Goal: Task Accomplishment & Management: Complete application form

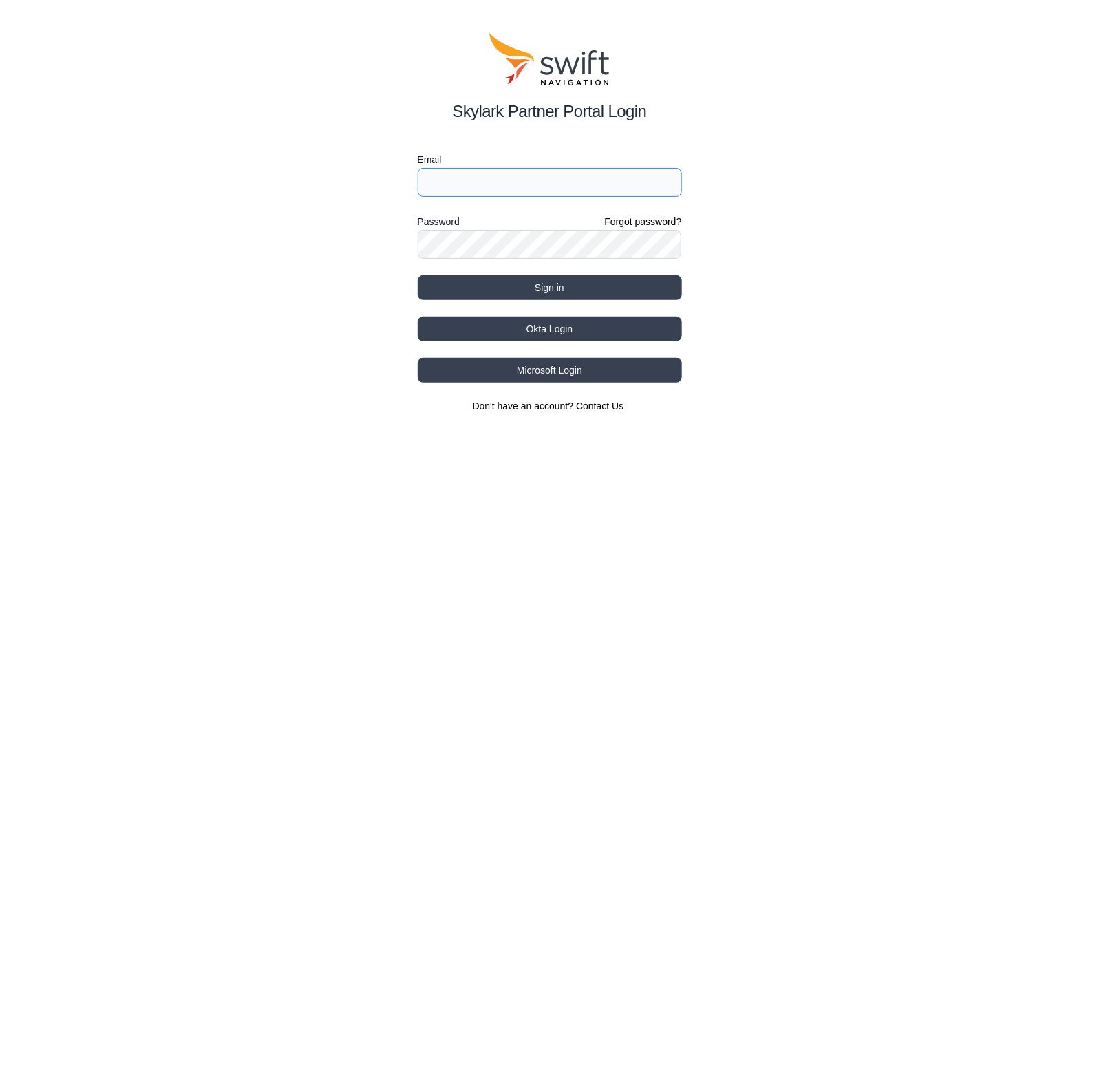
click at [472, 193] on input "Email" at bounding box center [550, 182] width 264 height 29
click at [568, 325] on button "Okta Login" at bounding box center [550, 328] width 264 height 25
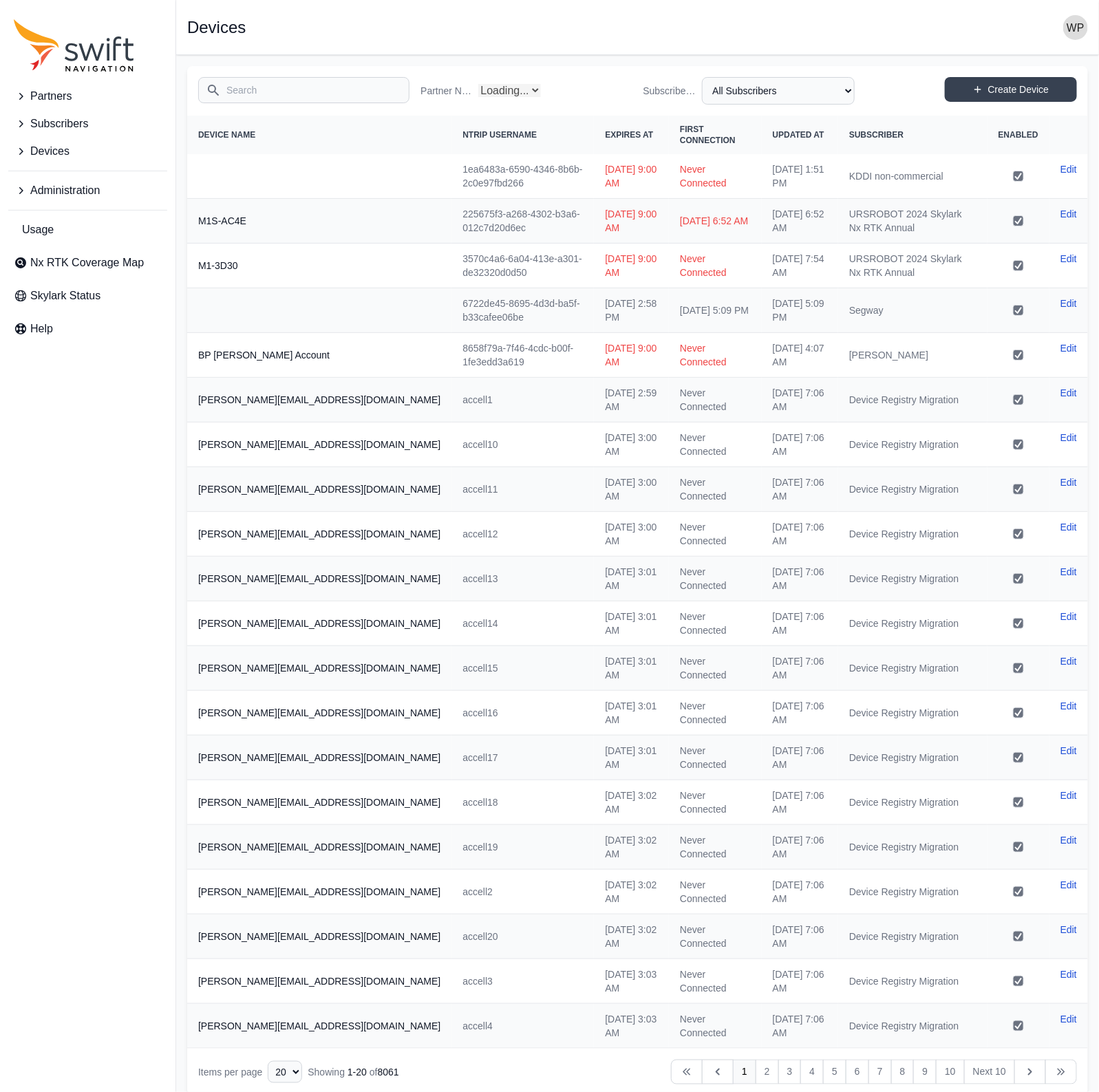
select select "Partner Name"
click at [451, 424] on td "accell10" at bounding box center [522, 444] width 142 height 45
click at [1032, 74] on div "Search Partner Name All Partners AlpsAlpine Asensing Bad Elf Bench Mark Equipme…" at bounding box center [637, 91] width 901 height 50
click at [1023, 86] on link "Create Device" at bounding box center [1010, 89] width 132 height 25
select select "ab3272ce-40d0-4c94-a524-96a758ab755c"
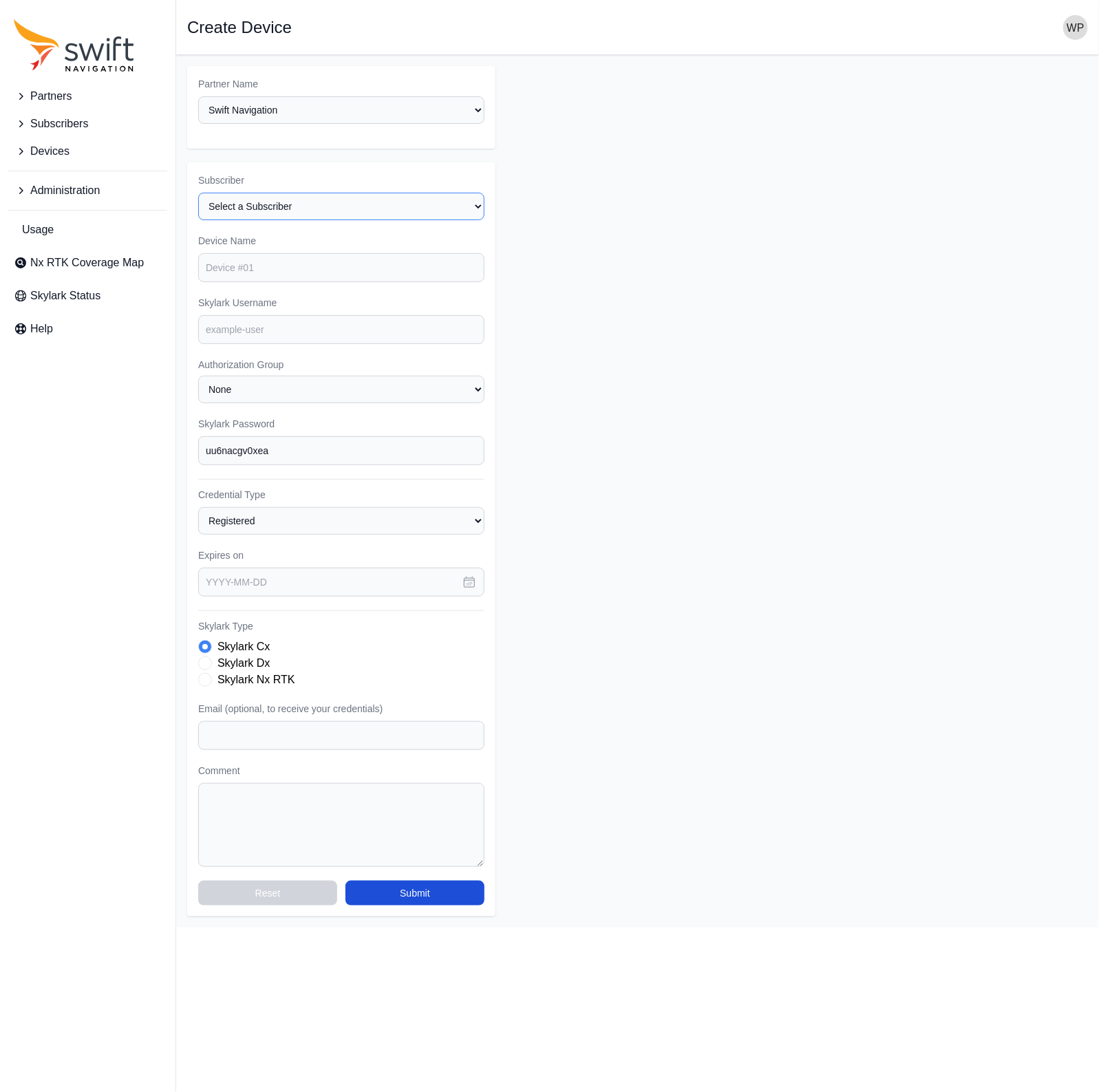
click at [371, 208] on select "Select a Subscriber <Partner Name> - Customer 1 <Partner Name> - Customer 2 <Pa…" at bounding box center [341, 206] width 286 height 28
select select "cff9f67e-510b-4c0e-aff8-939dc142d620"
click at [198, 193] on select "Select a Subscriber <Partner Name> - Customer 1 <Partner Name> - Customer 2 <Pa…" at bounding box center [341, 206] width 286 height 28
click at [292, 266] on input "Device Name" at bounding box center [341, 267] width 286 height 29
type input "d"
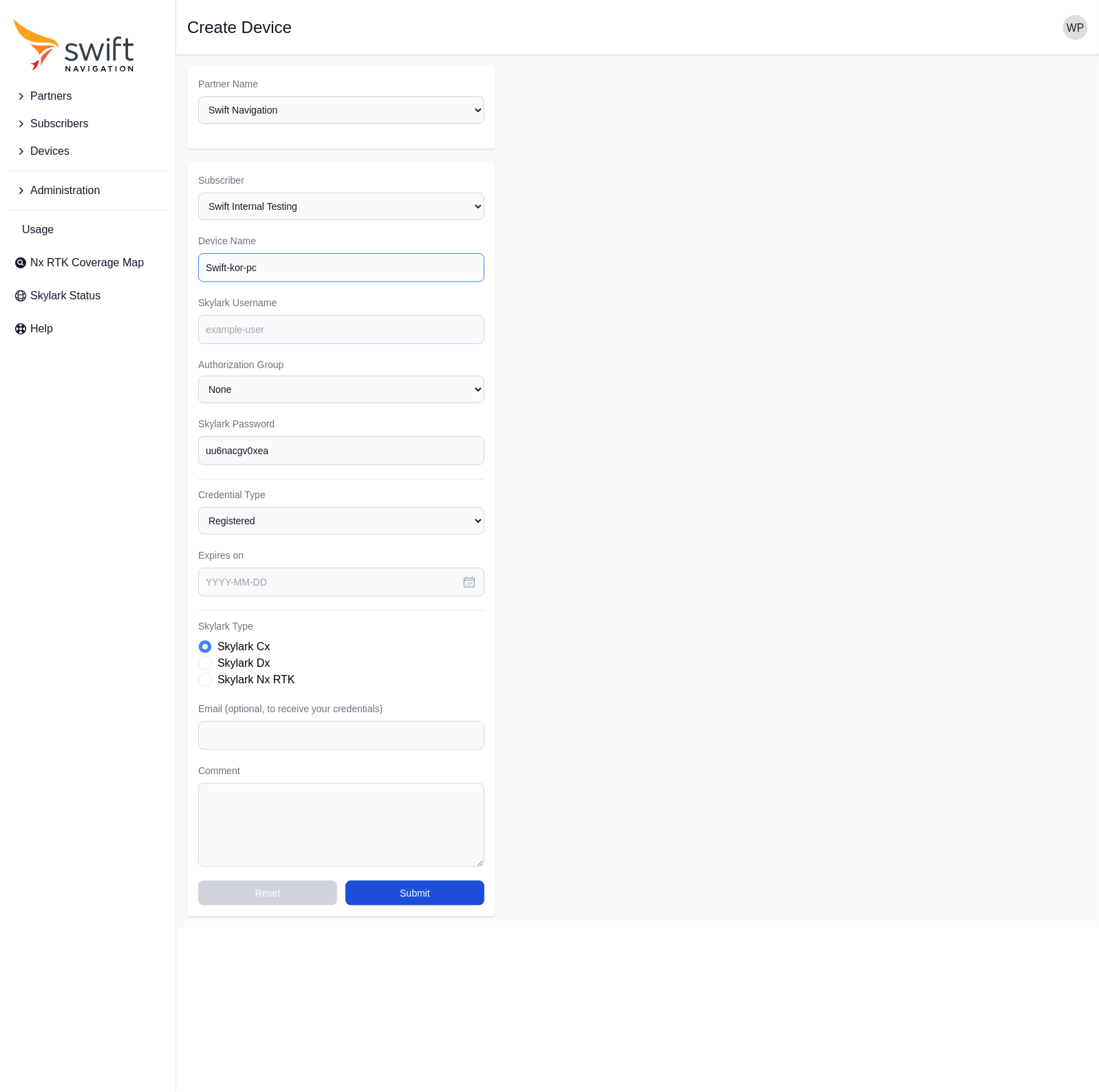
type input "Swift-kor-pc"
click at [243, 331] on input "swift.kor-pc" at bounding box center [341, 329] width 286 height 29
click at [263, 328] on input "swift.kor-pc" at bounding box center [341, 329] width 286 height 29
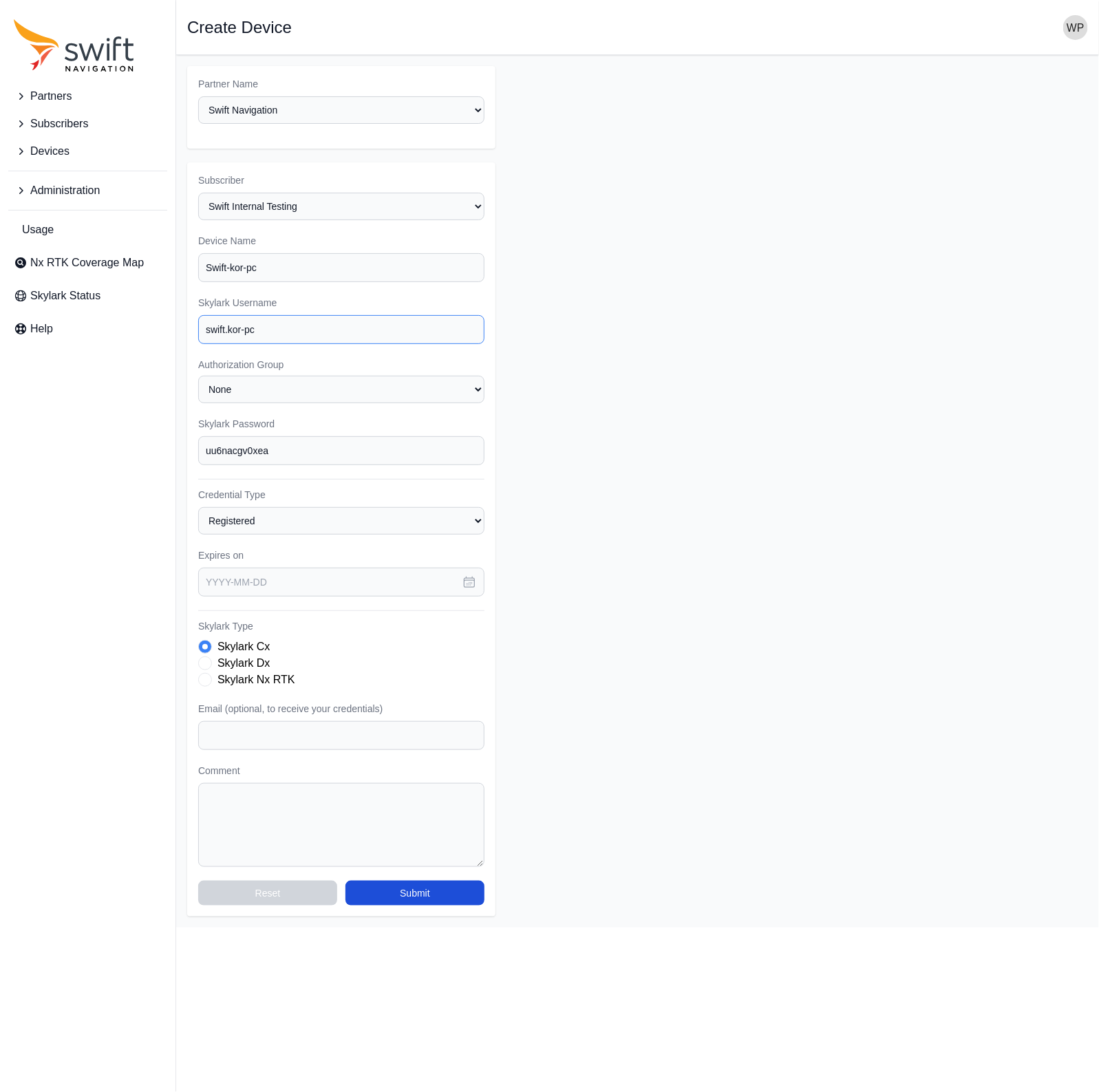
click at [242, 322] on input "swift.kor-pc" at bounding box center [341, 329] width 286 height 29
type input "swift.kor-pc"
click at [264, 386] on select "None" at bounding box center [341, 389] width 286 height 28
click at [270, 399] on select "None" at bounding box center [341, 389] width 286 height 28
click at [266, 445] on input "uu6nacgv0xea" at bounding box center [341, 450] width 286 height 29
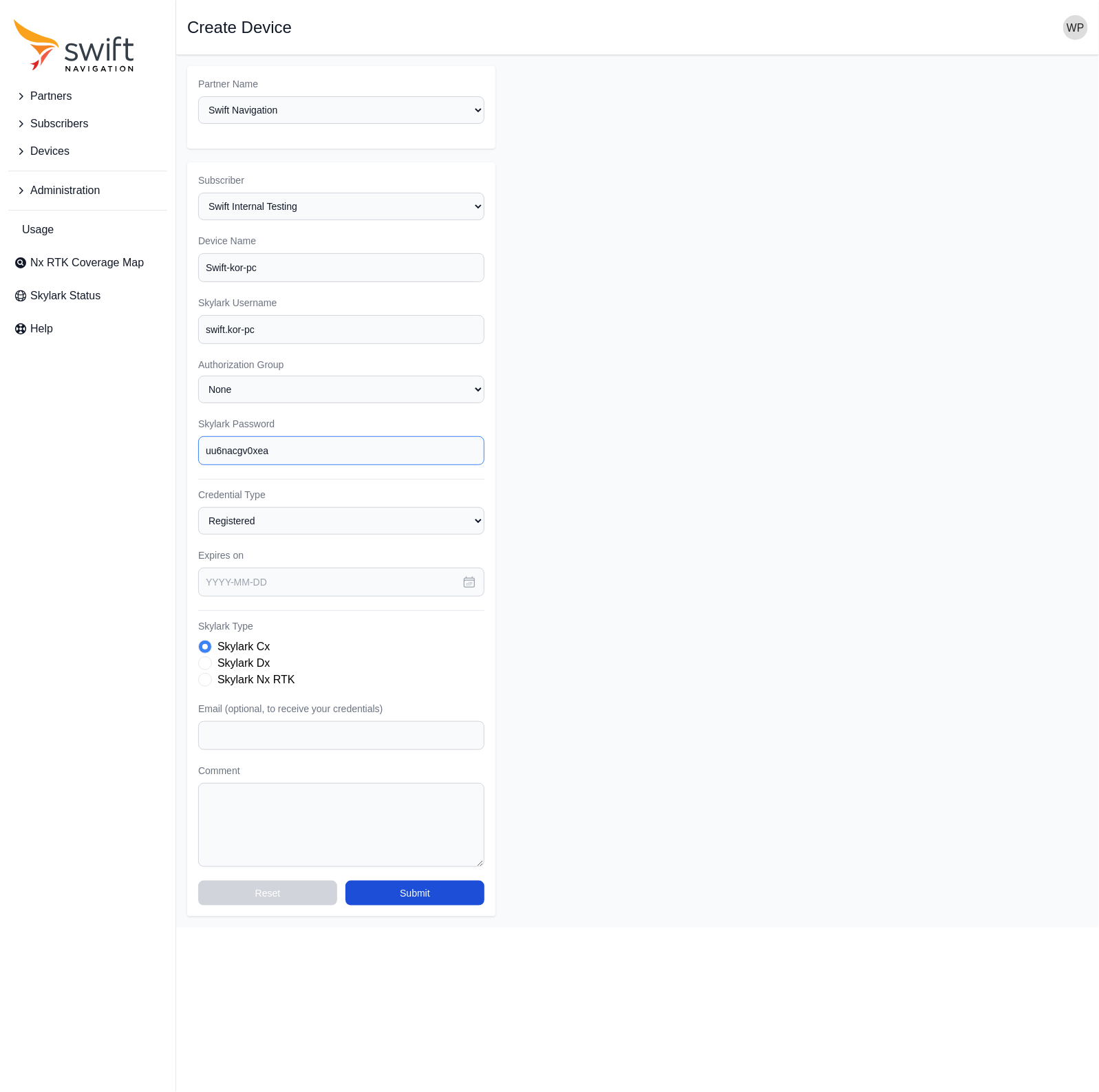
drag, startPoint x: 275, startPoint y: 452, endPoint x: 161, endPoint y: 444, distance: 114.3
click at [161, 444] on div "Partners Subscribers Devices Administration Usage Nx RTK Coverage Map Skylark S…" at bounding box center [550, 491] width 1099 height 872
drag, startPoint x: 252, startPoint y: 325, endPoint x: 155, endPoint y: 328, distance: 97.0
click at [155, 328] on div "Partners Subscribers Devices Administration Usage Nx RTK Coverage Map Skylark S…" at bounding box center [550, 491] width 1099 height 872
drag, startPoint x: 556, startPoint y: 679, endPoint x: 464, endPoint y: 667, distance: 92.8
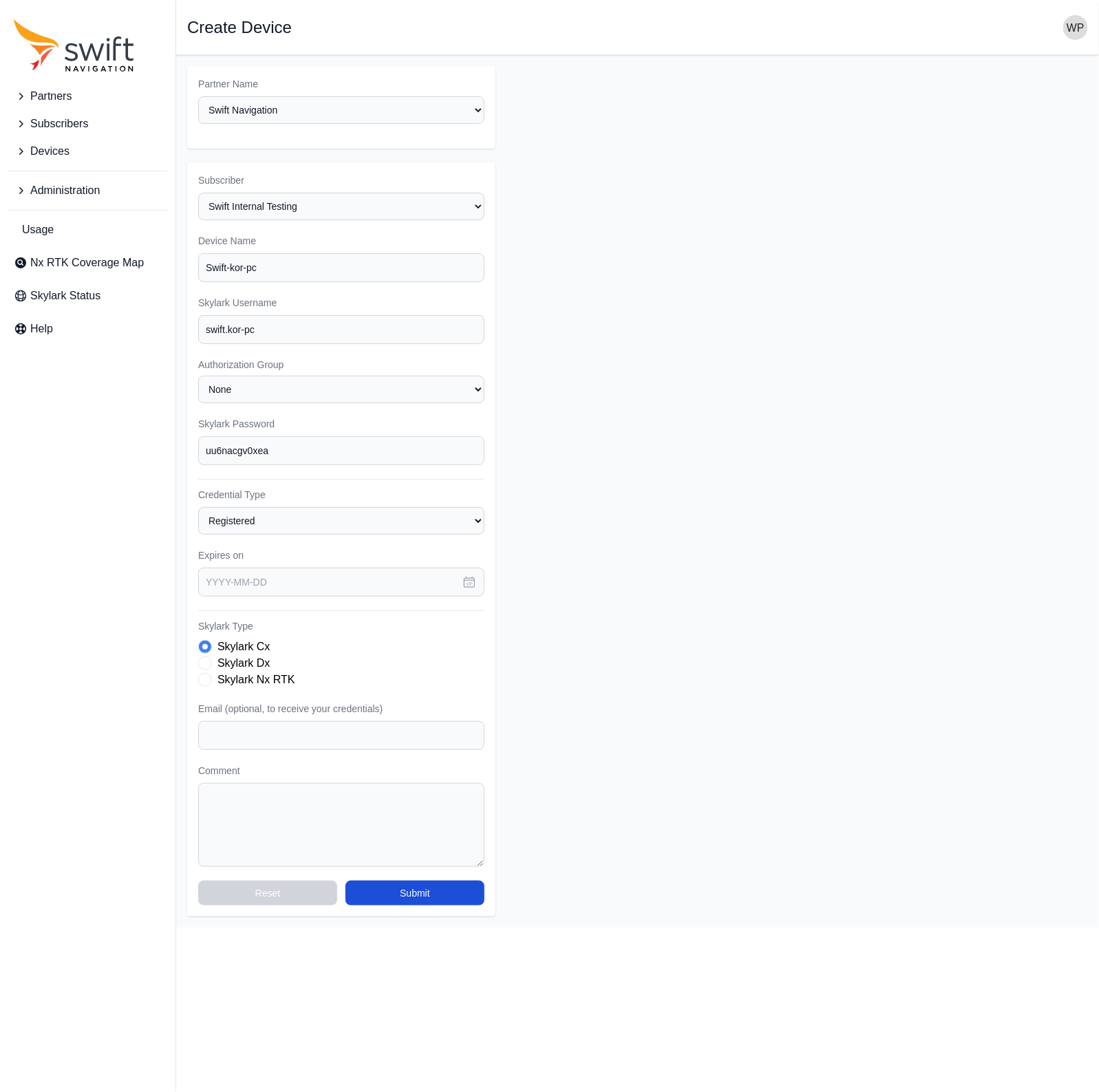
click at [556, 679] on form "Partner Name Select a Partner AlpsAlpine Asensing Bad Elf Bench Mark Equipment …" at bounding box center [637, 491] width 901 height 850
click at [273, 733] on input "Email (optional, to receive your credentials)" at bounding box center [341, 735] width 286 height 29
type input "[EMAIL_ADDRESS][DOMAIN_NAME]"
click at [295, 796] on textarea "Comment" at bounding box center [341, 825] width 286 height 84
click at [462, 386] on select "None" at bounding box center [341, 389] width 286 height 28
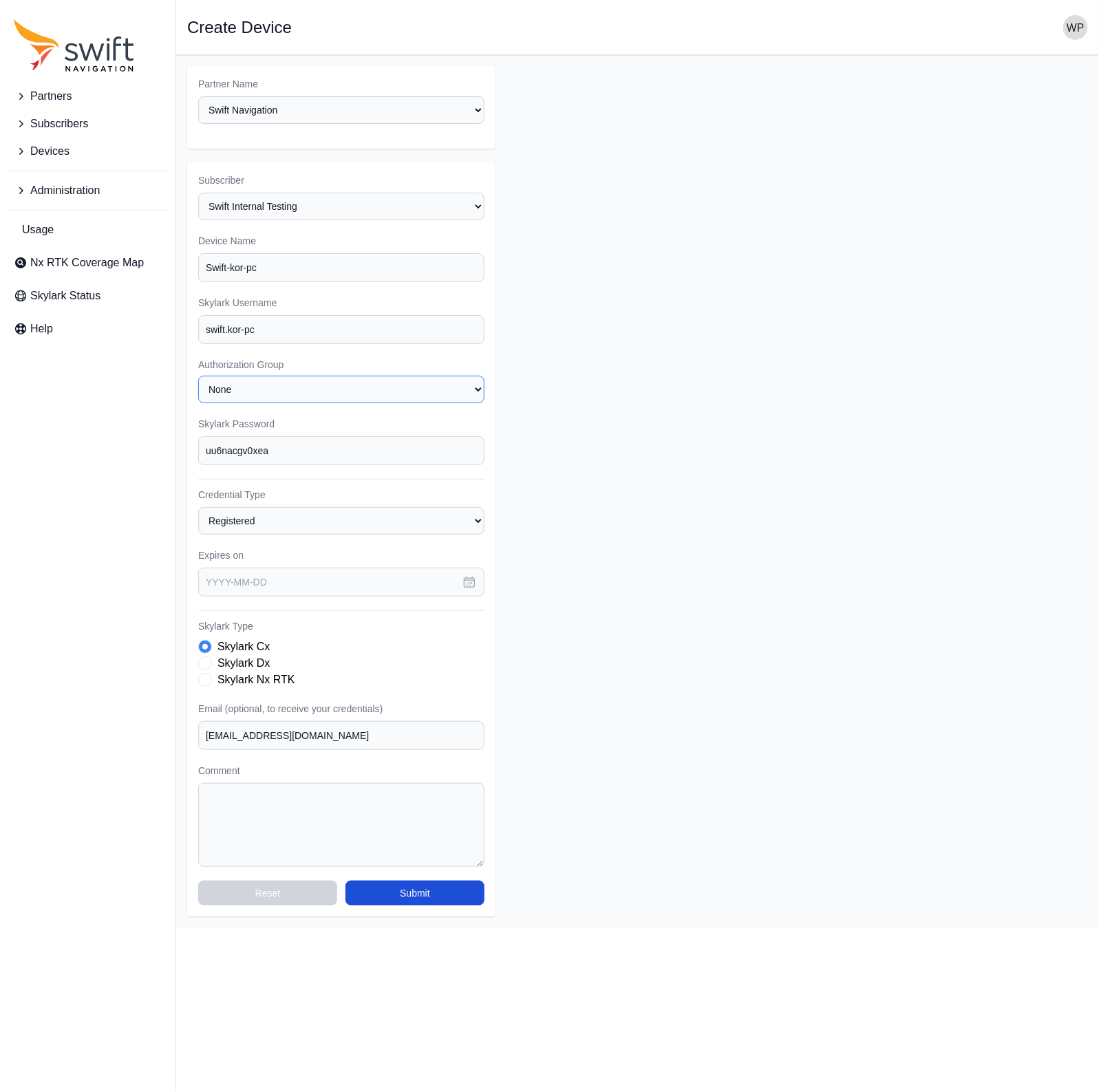
click at [462, 386] on select "None" at bounding box center [341, 389] width 286 height 28
click at [468, 587] on button "button" at bounding box center [469, 581] width 31 height 29
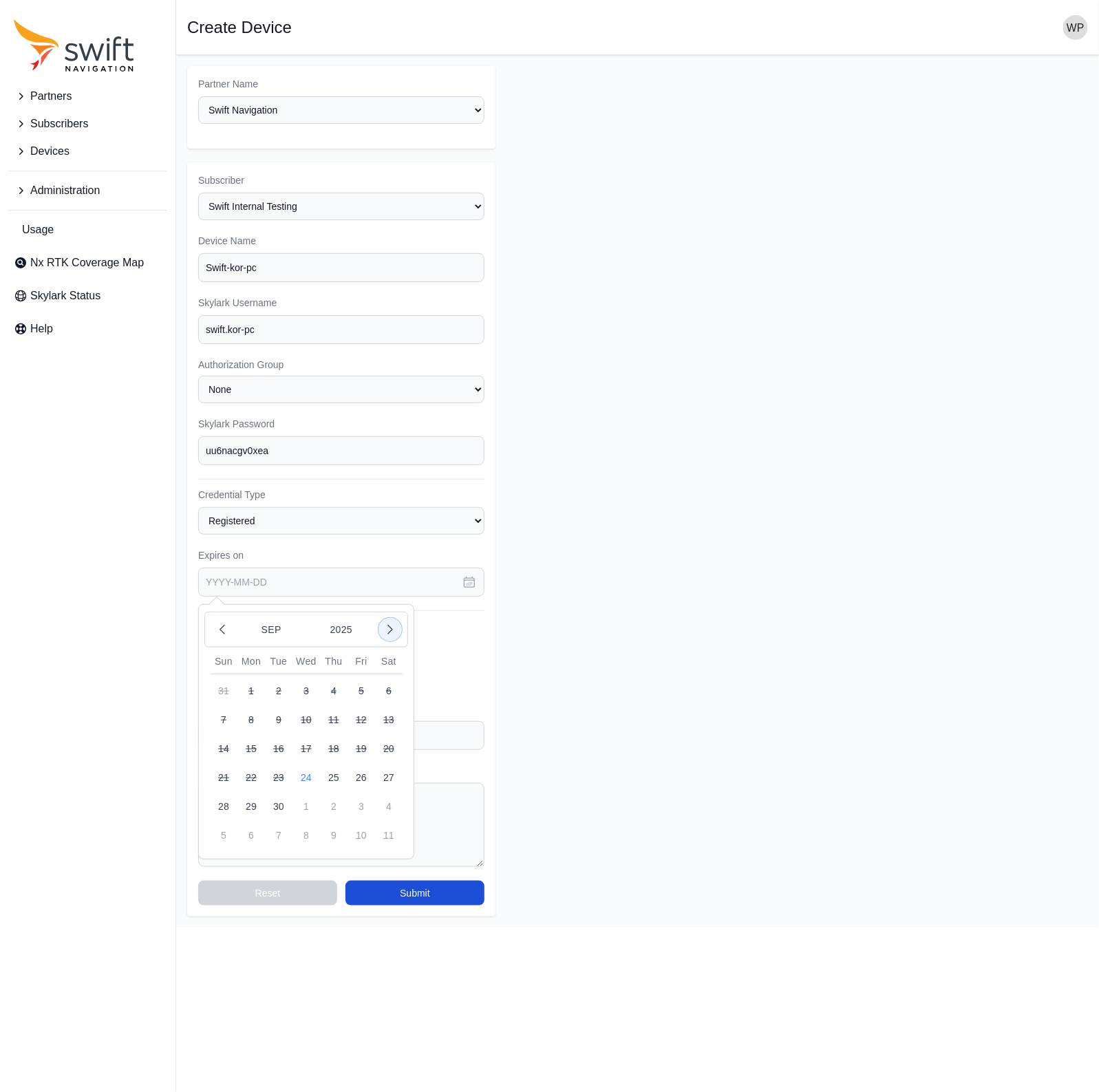
click at [392, 629] on icon "button" at bounding box center [390, 629] width 13 height 13
click at [345, 622] on button "2025" at bounding box center [341, 629] width 66 height 26
click at [332, 697] on button "2028" at bounding box center [356, 703] width 94 height 31
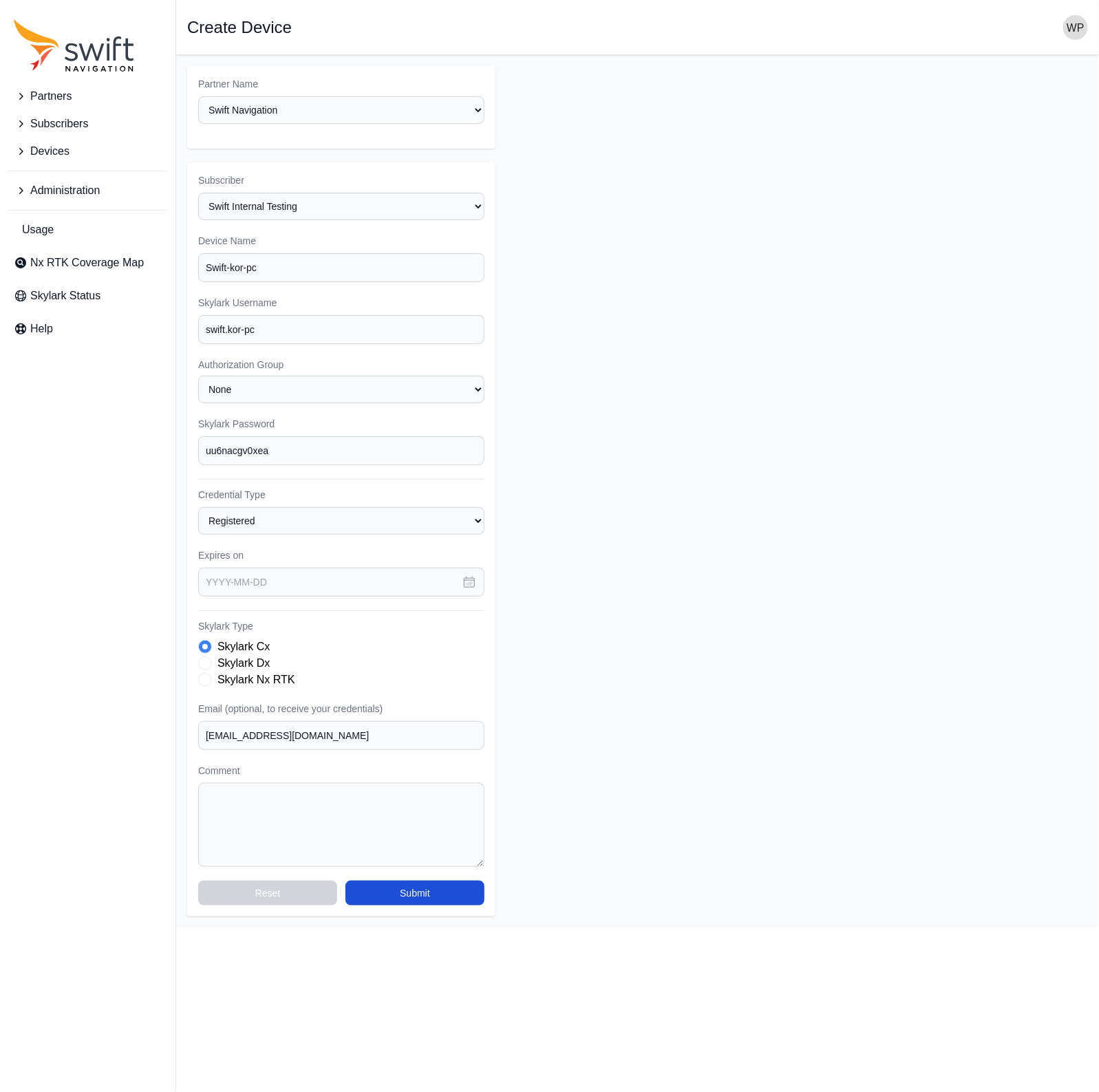
click at [500, 733] on form "Partner Name Select a Partner AlpsAlpine Asensing Bad Elf Bench Mark Equipment …" at bounding box center [637, 491] width 901 height 850
click at [244, 680] on label "Skylark Nx RTK" at bounding box center [256, 680] width 77 height 16
click at [251, 671] on label "Skylark Nx RTK" at bounding box center [256, 680] width 77 height 16
drag, startPoint x: 284, startPoint y: 452, endPoint x: 168, endPoint y: 445, distance: 116.2
click at [168, 445] on div "Partners Subscribers Devices Administration Usage Nx RTK Coverage Map Skylark S…" at bounding box center [550, 491] width 1099 height 872
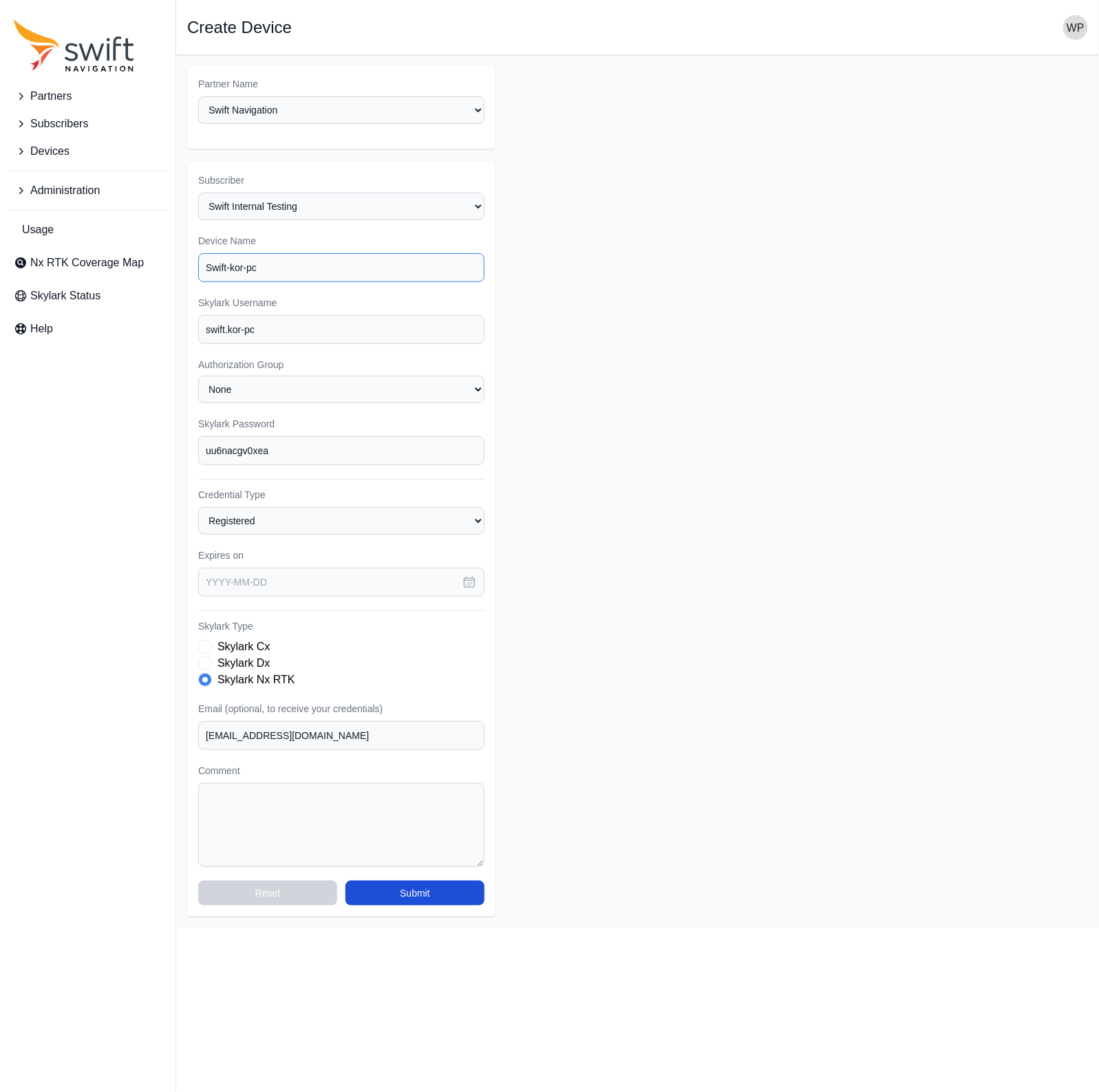
drag, startPoint x: 282, startPoint y: 270, endPoint x: 196, endPoint y: 272, distance: 86.0
click at [196, 272] on div "Subscriber Select a Subscriber <Partner Name> - Customer 1 <Partner Name> - Cus…" at bounding box center [341, 539] width 308 height 754
click at [258, 262] on input "Swift-kor-pc" at bounding box center [341, 267] width 286 height 29
click at [271, 259] on input "Swift-kor-pc" at bounding box center [341, 267] width 286 height 29
click at [231, 262] on input "Swift-kor-pc" at bounding box center [341, 267] width 286 height 29
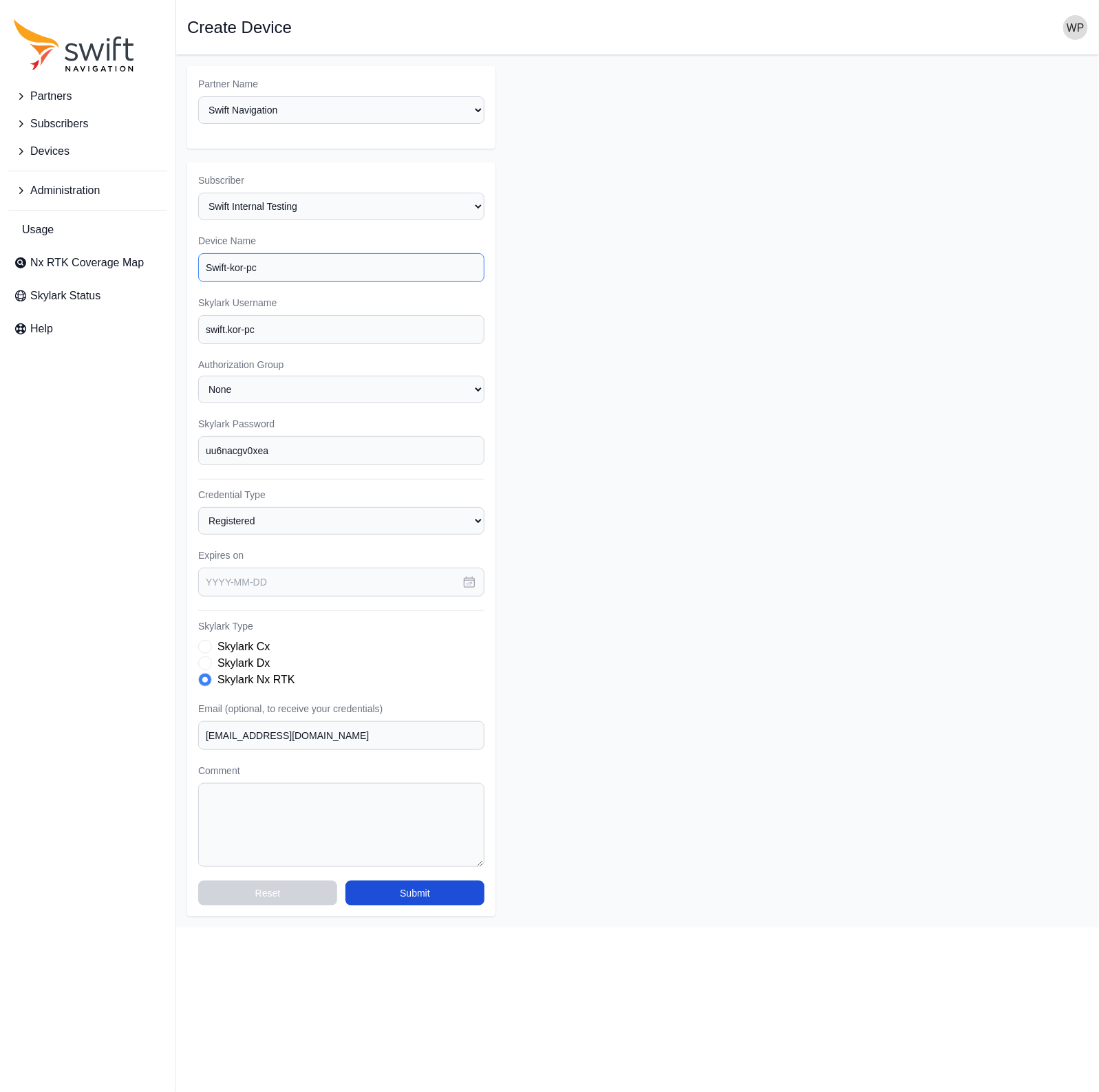
click at [231, 262] on input "Swift-kor-pc" at bounding box center [341, 267] width 286 height 29
click at [275, 268] on input "Swift-Kor-pc" at bounding box center [341, 267] width 286 height 29
drag, startPoint x: 286, startPoint y: 258, endPoint x: 96, endPoint y: 252, distance: 190.1
click at [98, 252] on div "Partners Subscribers Devices Administration Usage Nx RTK Coverage Map Skylark S…" at bounding box center [550, 491] width 1099 height 872
type input "swift-kor-pc"
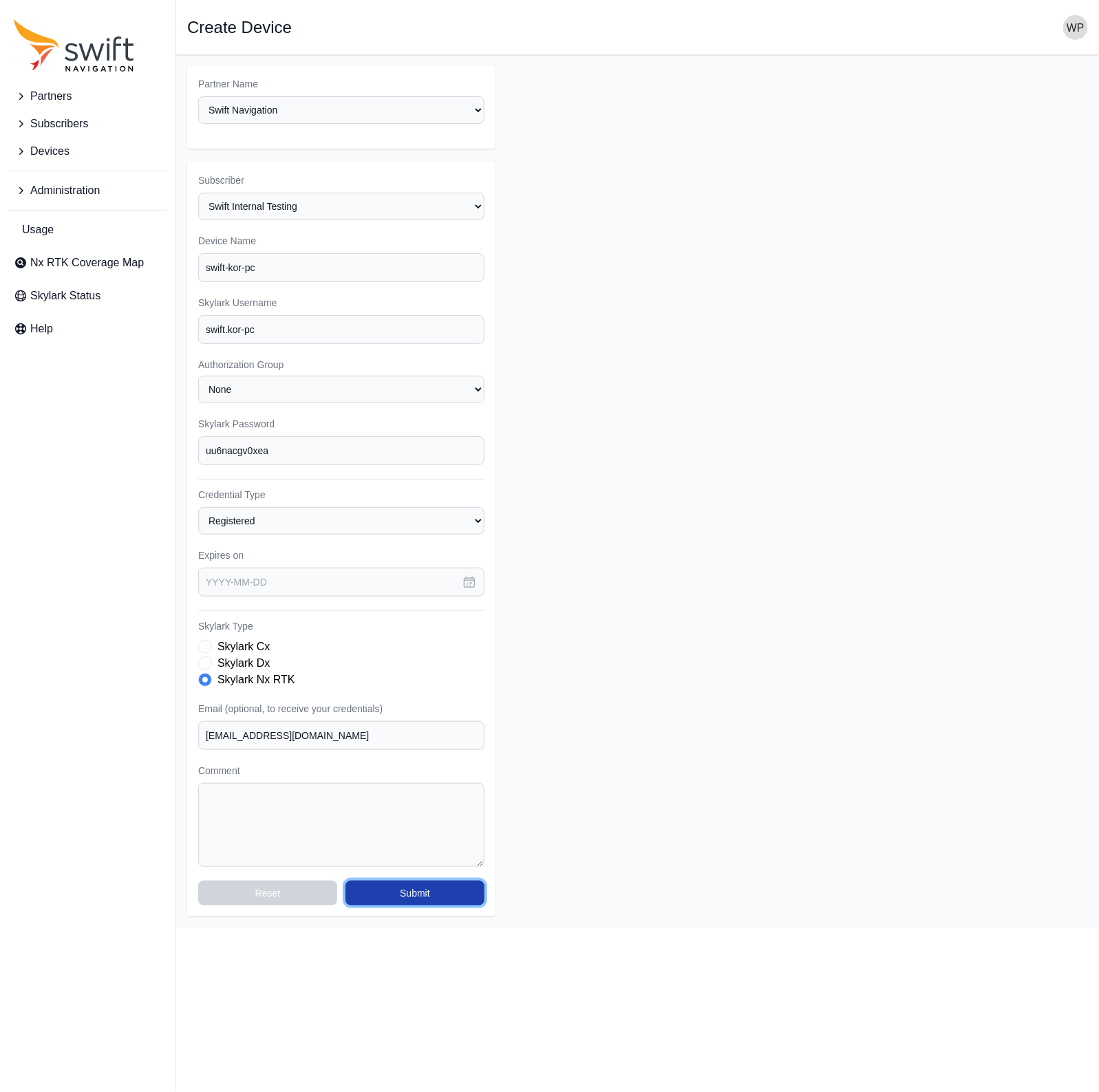
click at [392, 890] on button "Submit" at bounding box center [415, 893] width 139 height 25
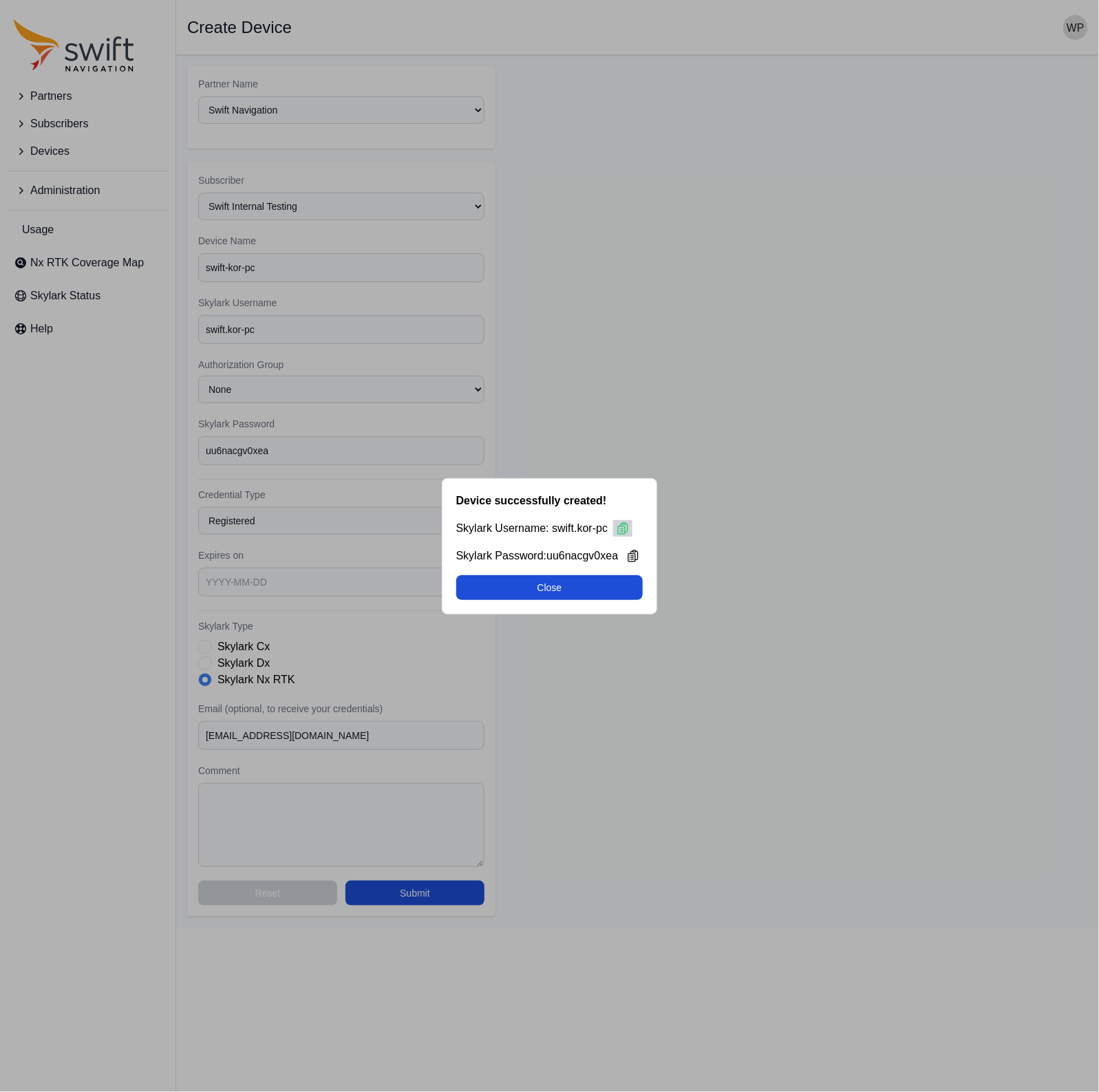
click at [619, 526] on icon at bounding box center [622, 527] width 10 height 11
click at [631, 557] on icon at bounding box center [633, 556] width 13 height 13
click at [264, 123] on div "Device successfully created! Skylark Username: swift.kor-pc Skylark Password: u…" at bounding box center [550, 546] width 1099 height 1092
